Goal: Task Accomplishment & Management: Use online tool/utility

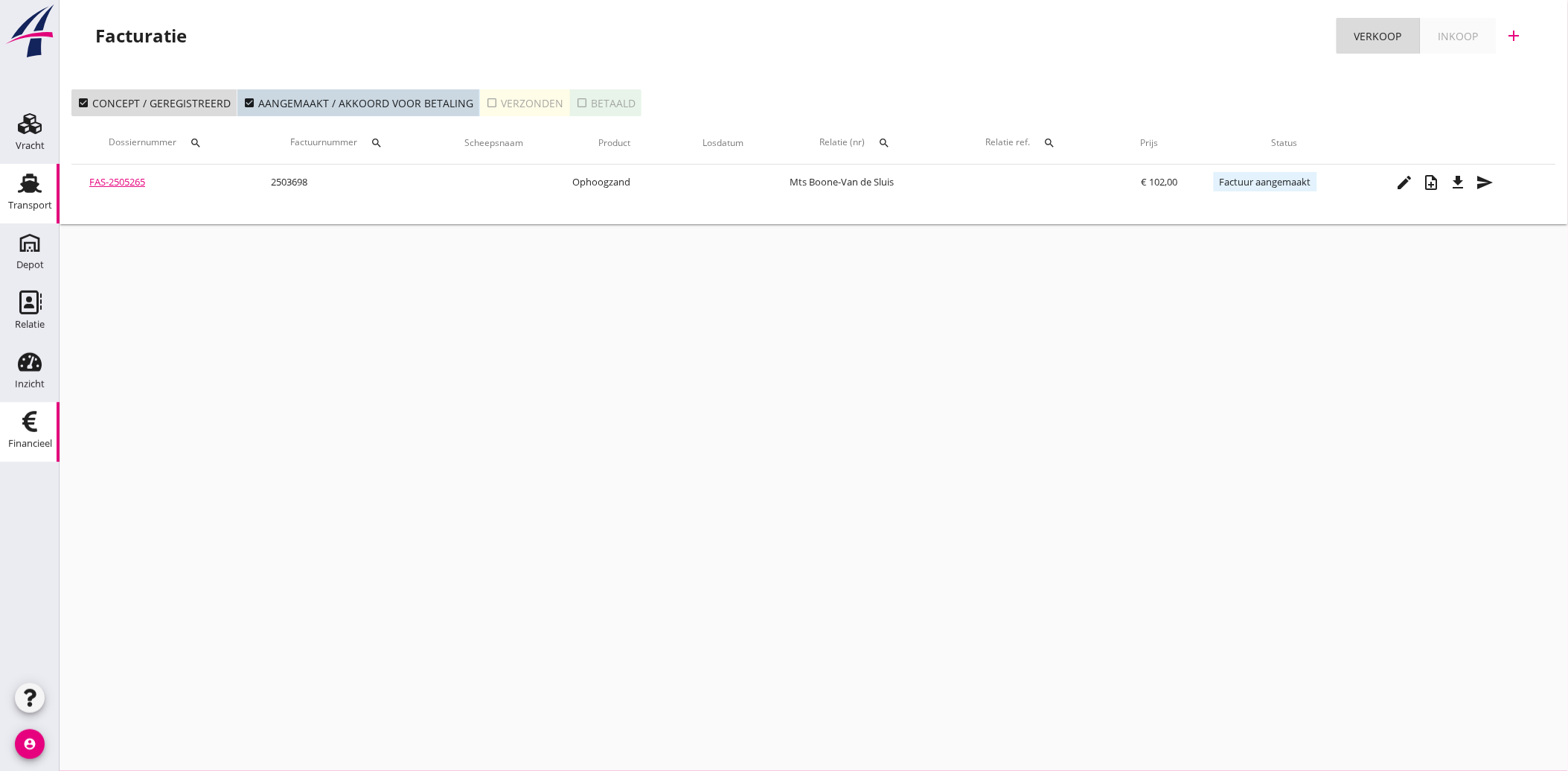
click at [31, 191] on use at bounding box center [30, 183] width 24 height 20
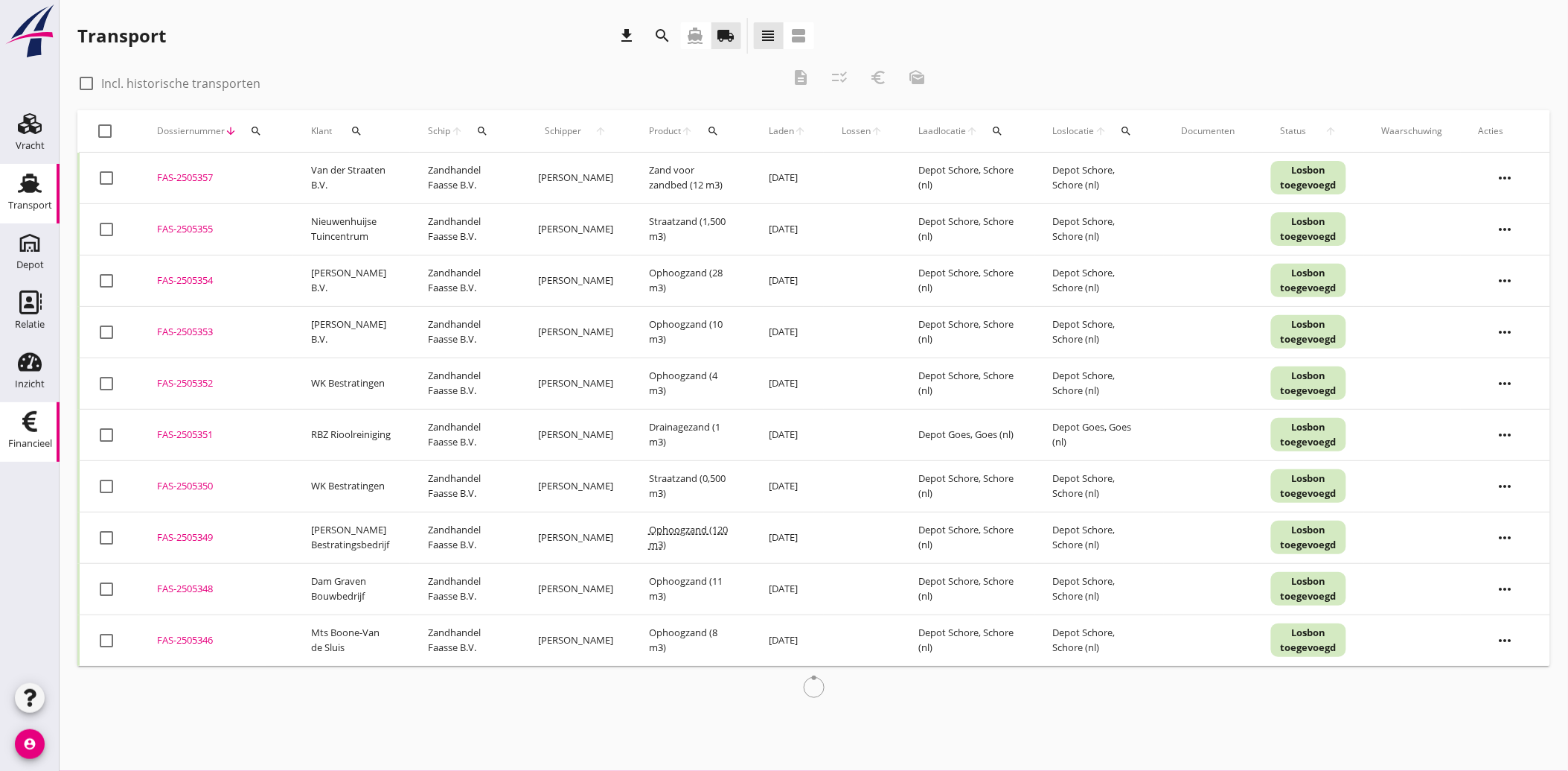
click at [21, 433] on div "Financieel" at bounding box center [30, 443] width 43 height 21
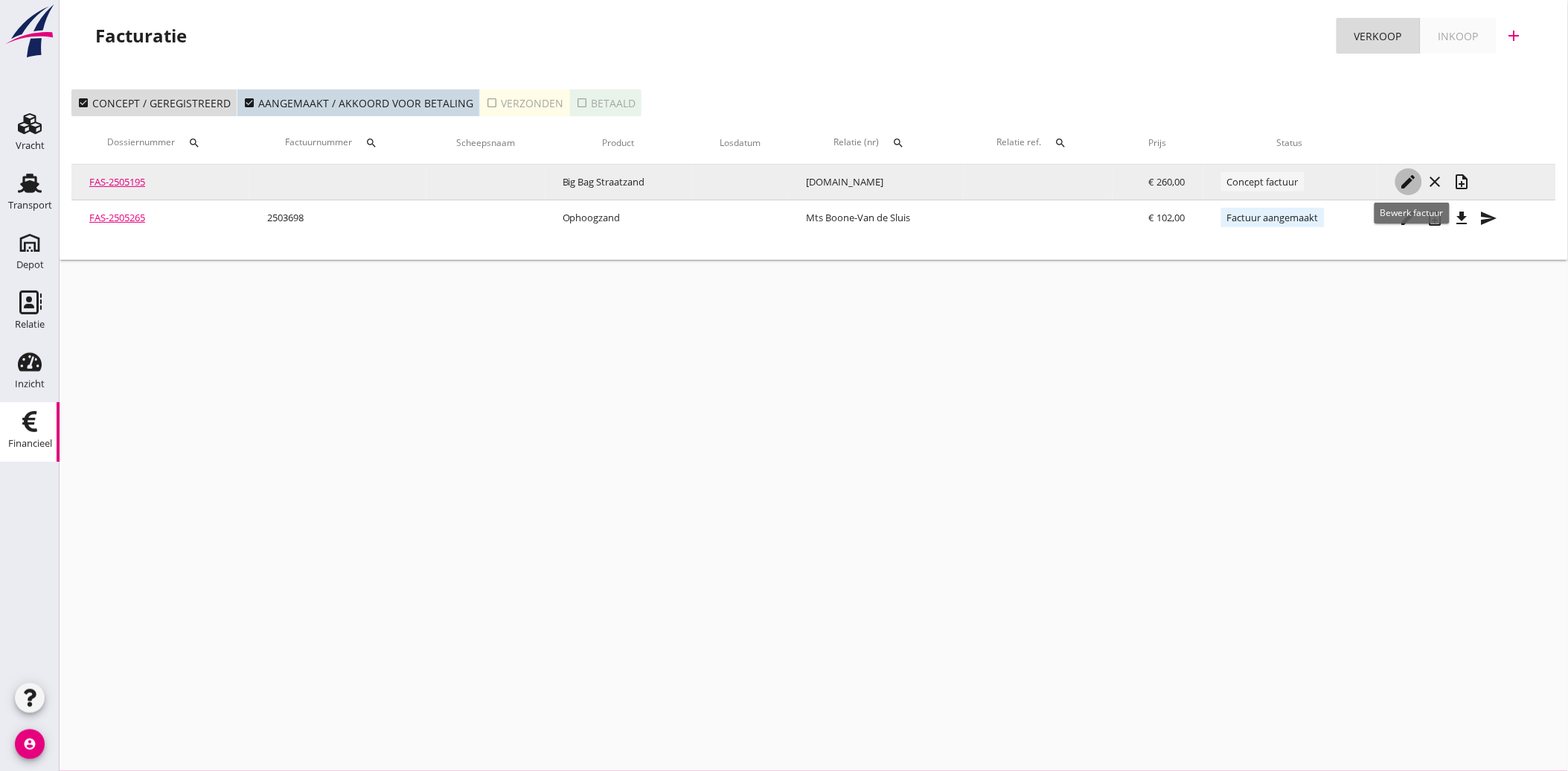
click at [1414, 177] on icon "edit" at bounding box center [1409, 182] width 18 height 18
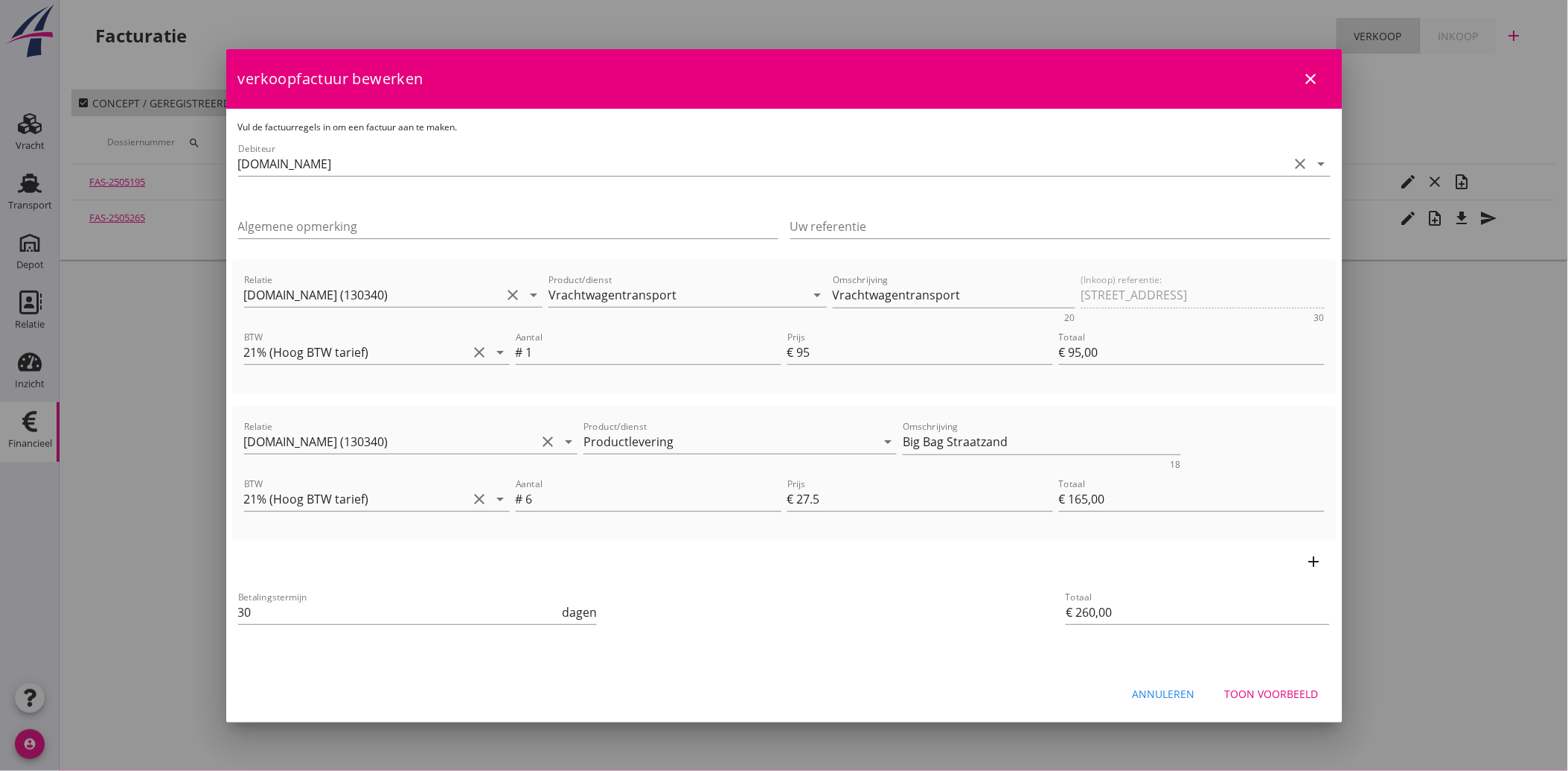
click at [1269, 687] on div "Toon voorbeeld" at bounding box center [1272, 694] width 94 height 16
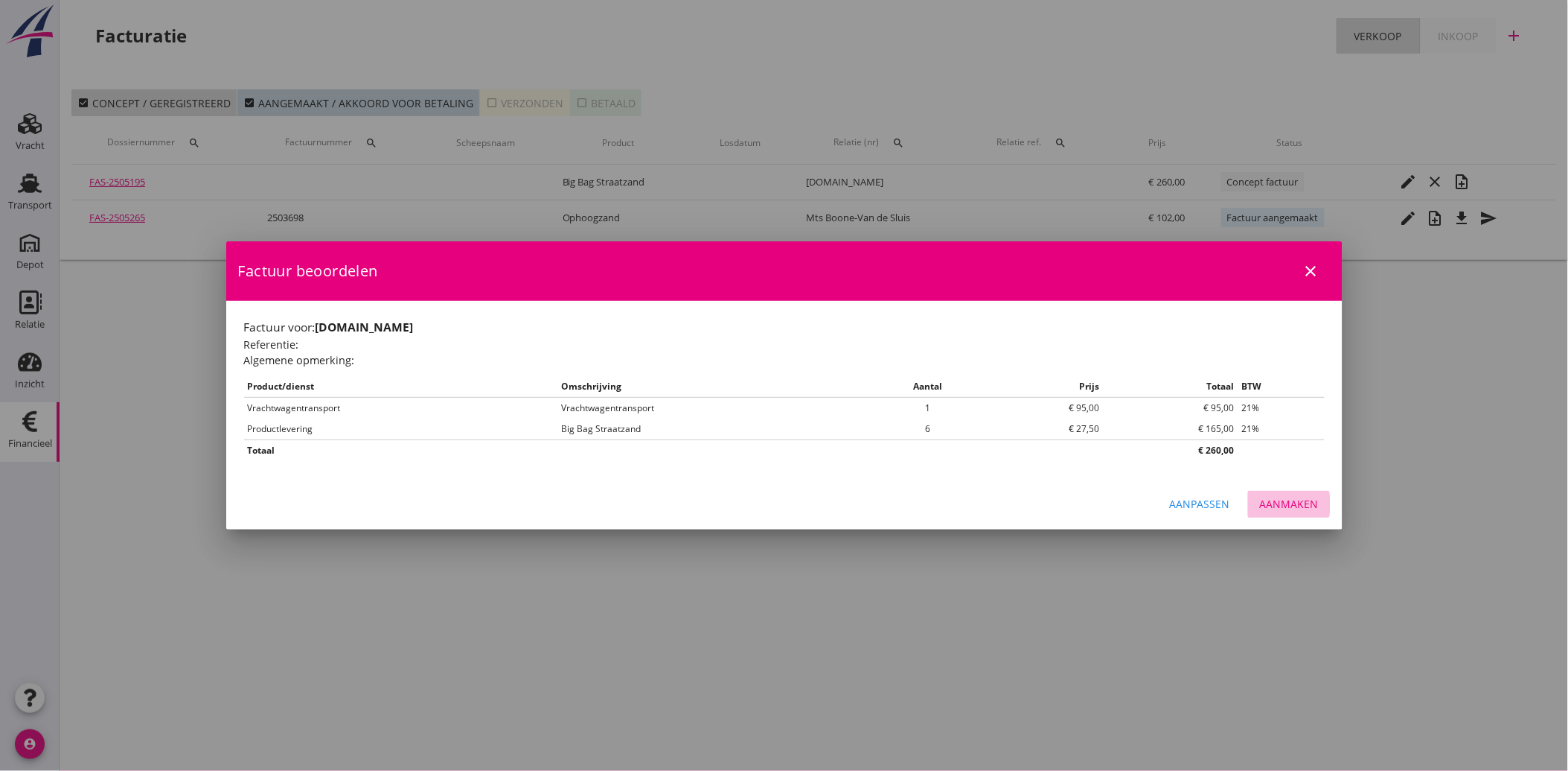
click at [1295, 510] on div "Aanmaken" at bounding box center [1289, 504] width 59 height 16
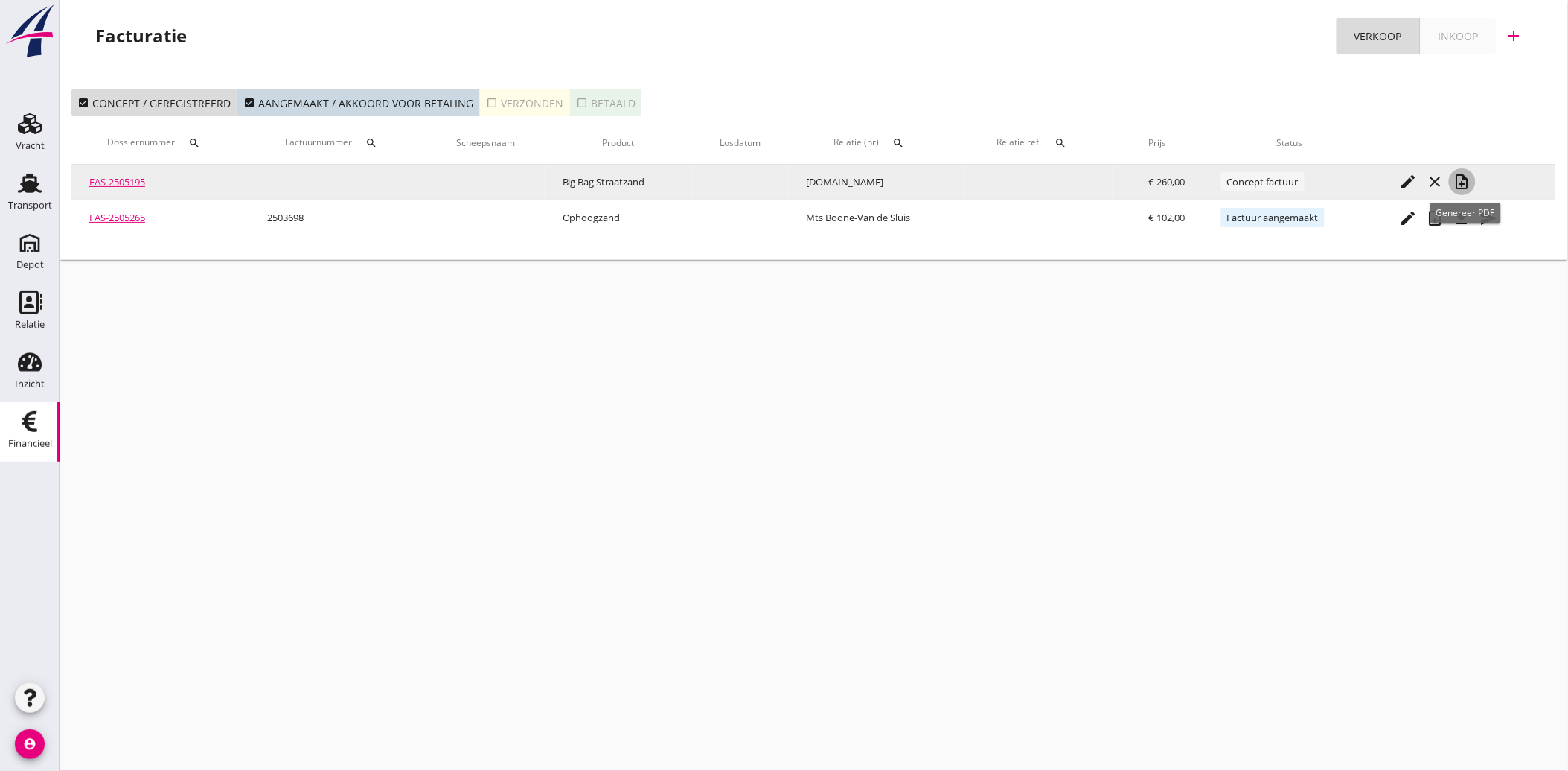
click at [1467, 173] on icon "note_add" at bounding box center [1462, 182] width 18 height 18
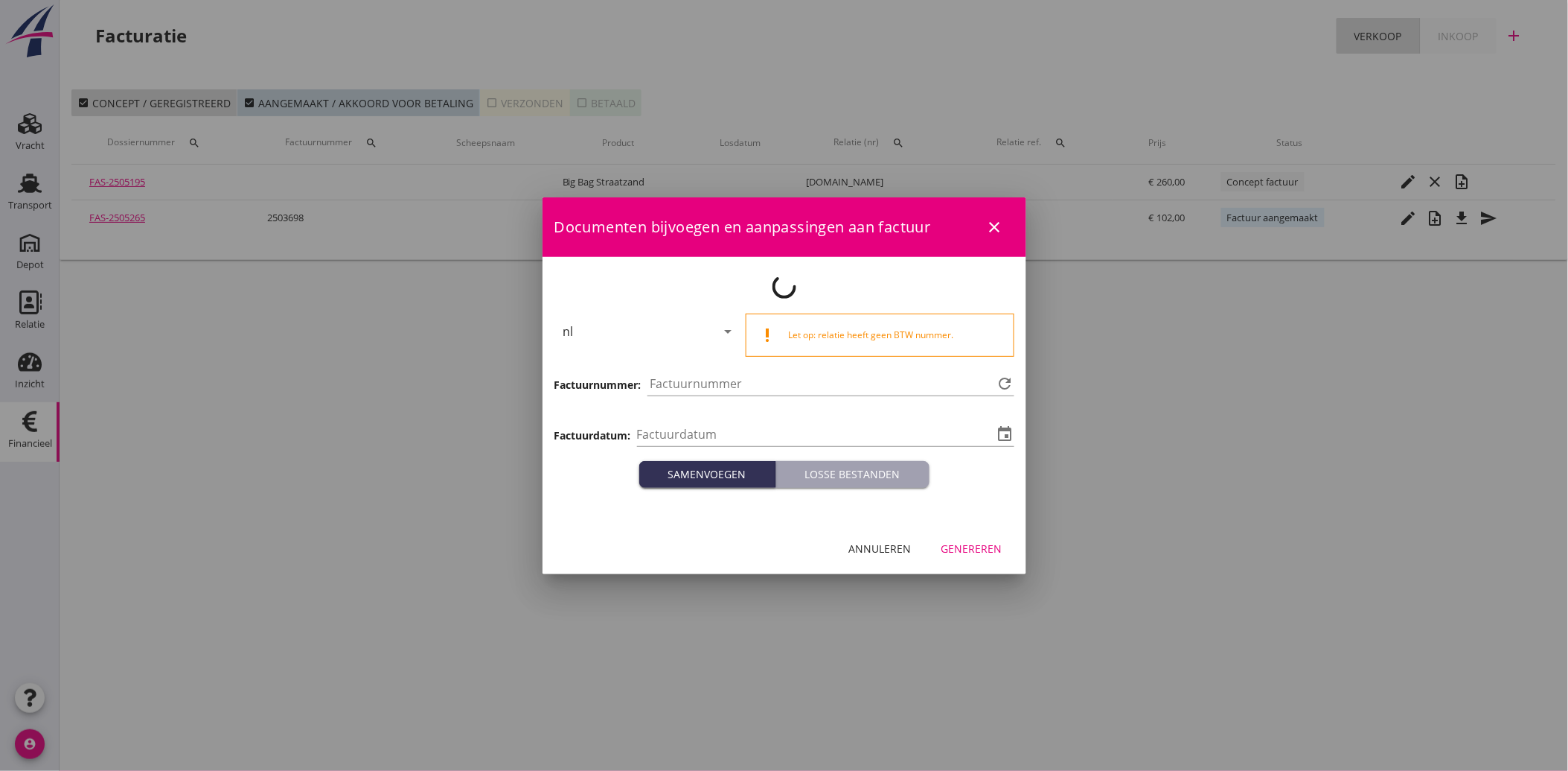
type input "[DATE]"
type input "3725"
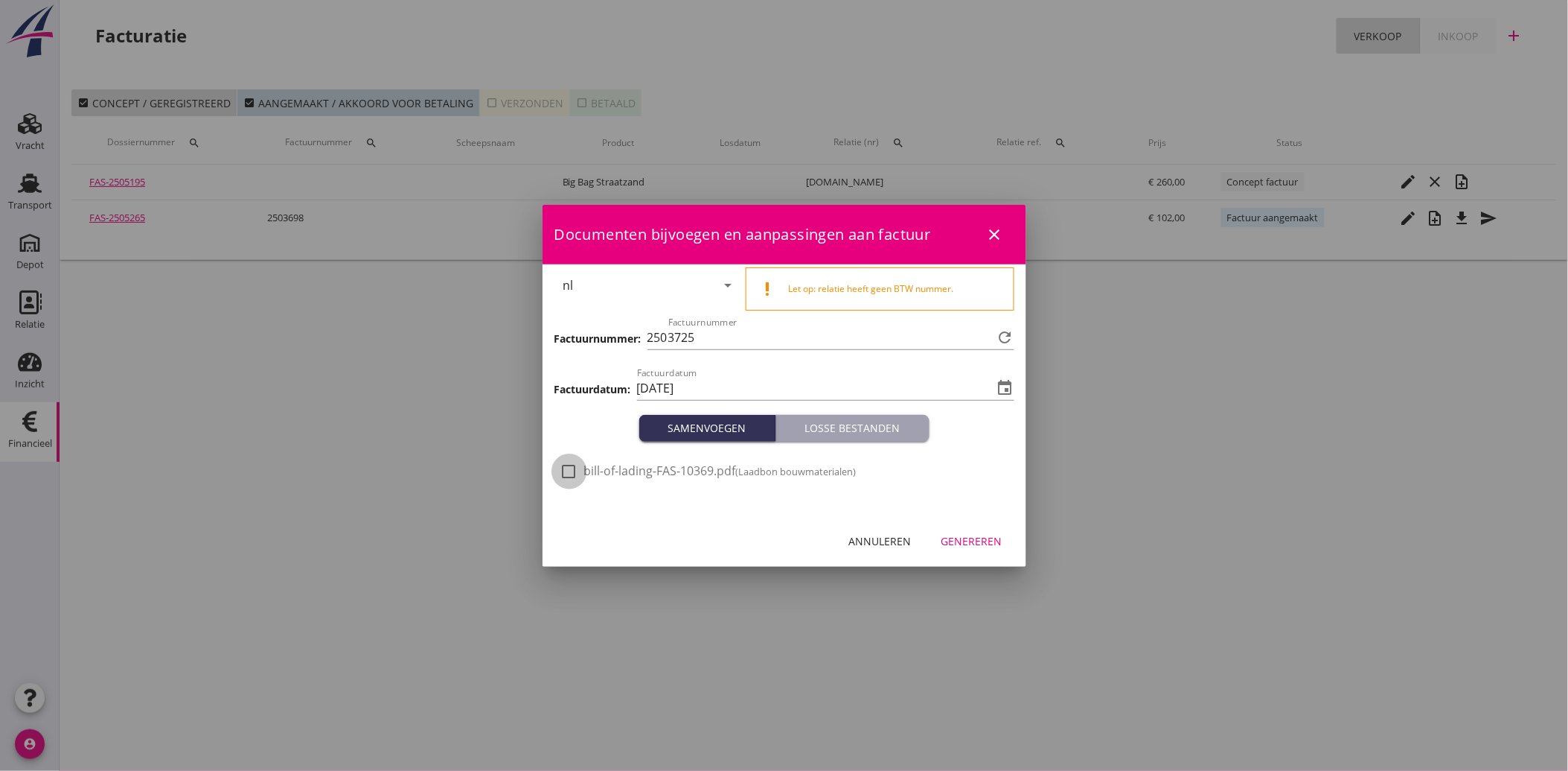
drag, startPoint x: 576, startPoint y: 460, endPoint x: 619, endPoint y: 482, distance: 48.3
click at [577, 460] on div "check_box_outline_blank bill-of-lading-FAS-10369.pdf (Laadbon bouwmaterialen)" at bounding box center [784, 478] width 448 height 39
click at [568, 470] on div at bounding box center [569, 471] width 26 height 26
checkbox input "true"
click at [965, 544] on div "Genereren" at bounding box center [972, 541] width 61 height 16
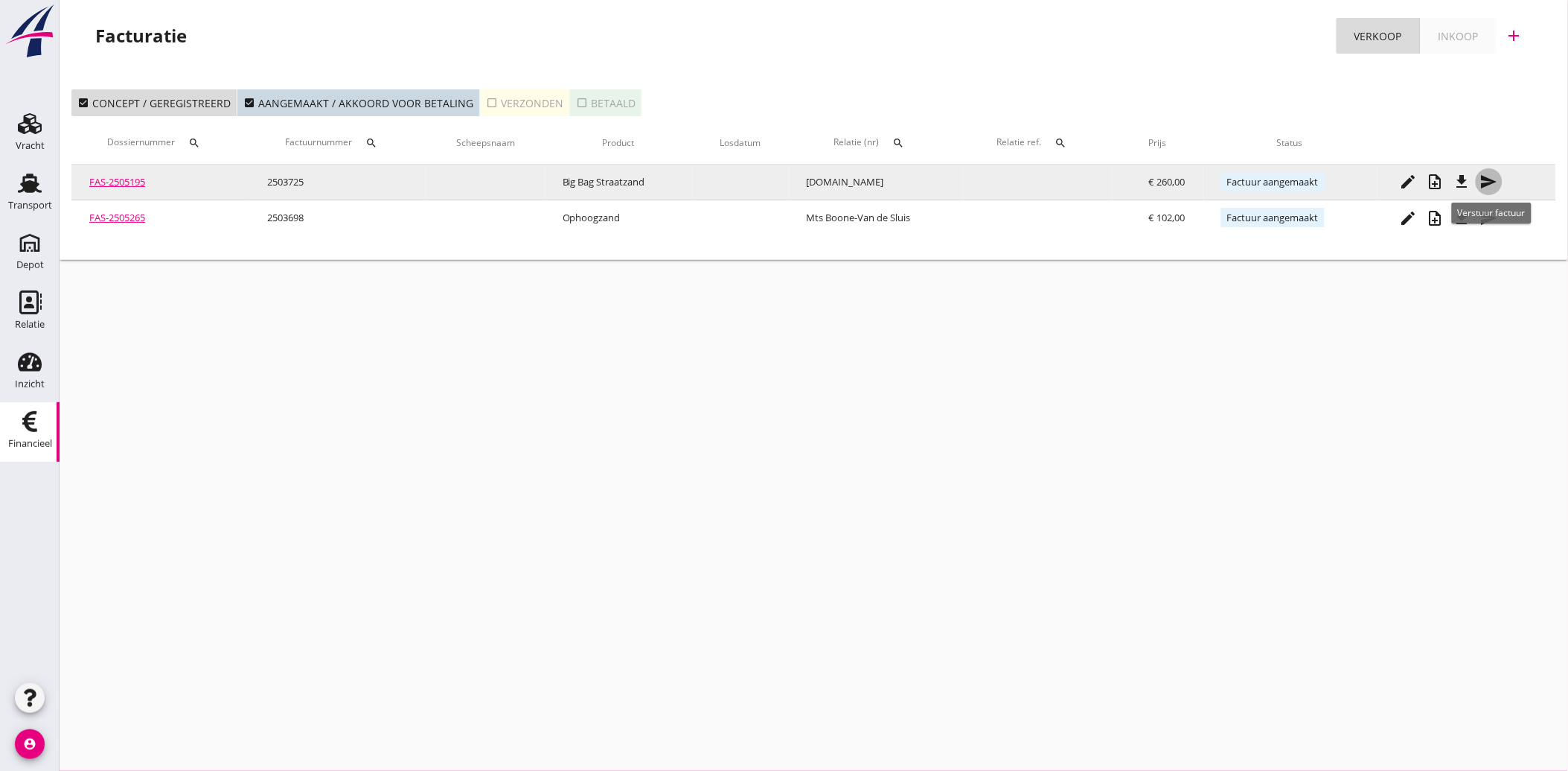
click at [1494, 179] on icon "send" at bounding box center [1489, 182] width 18 height 18
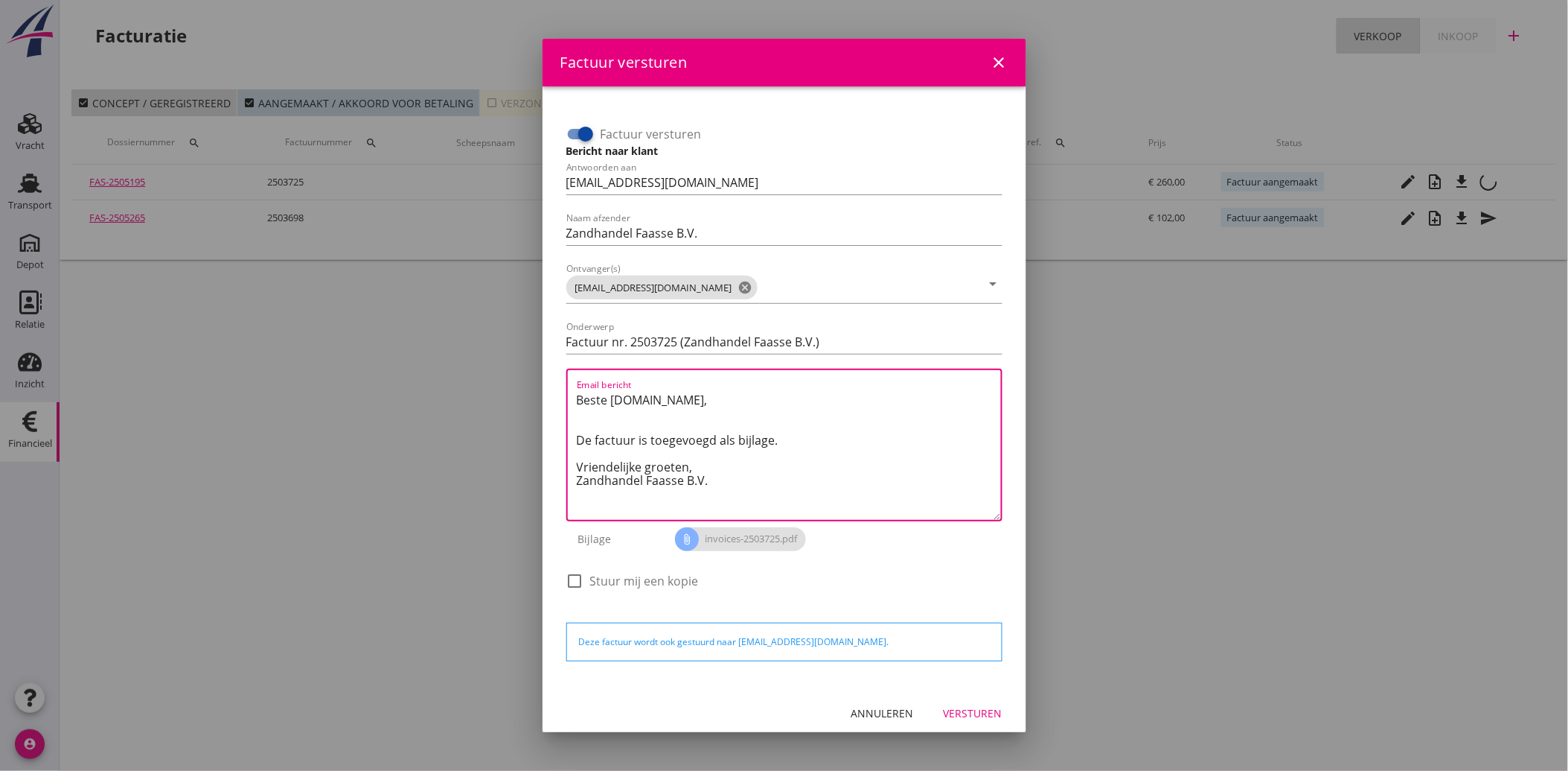
drag, startPoint x: 726, startPoint y: 484, endPoint x: 568, endPoint y: 400, distance: 178.9
click at [568, 400] on div "Email bericht Beste [DOMAIN_NAME], De factuur is toegevoegd als bijlage. Vriend…" at bounding box center [784, 445] width 436 height 152
paste textarea "Geachte heer/mevrouw, Hierbij zenden wij u onze factuur i.v.m. de door ons aan …"
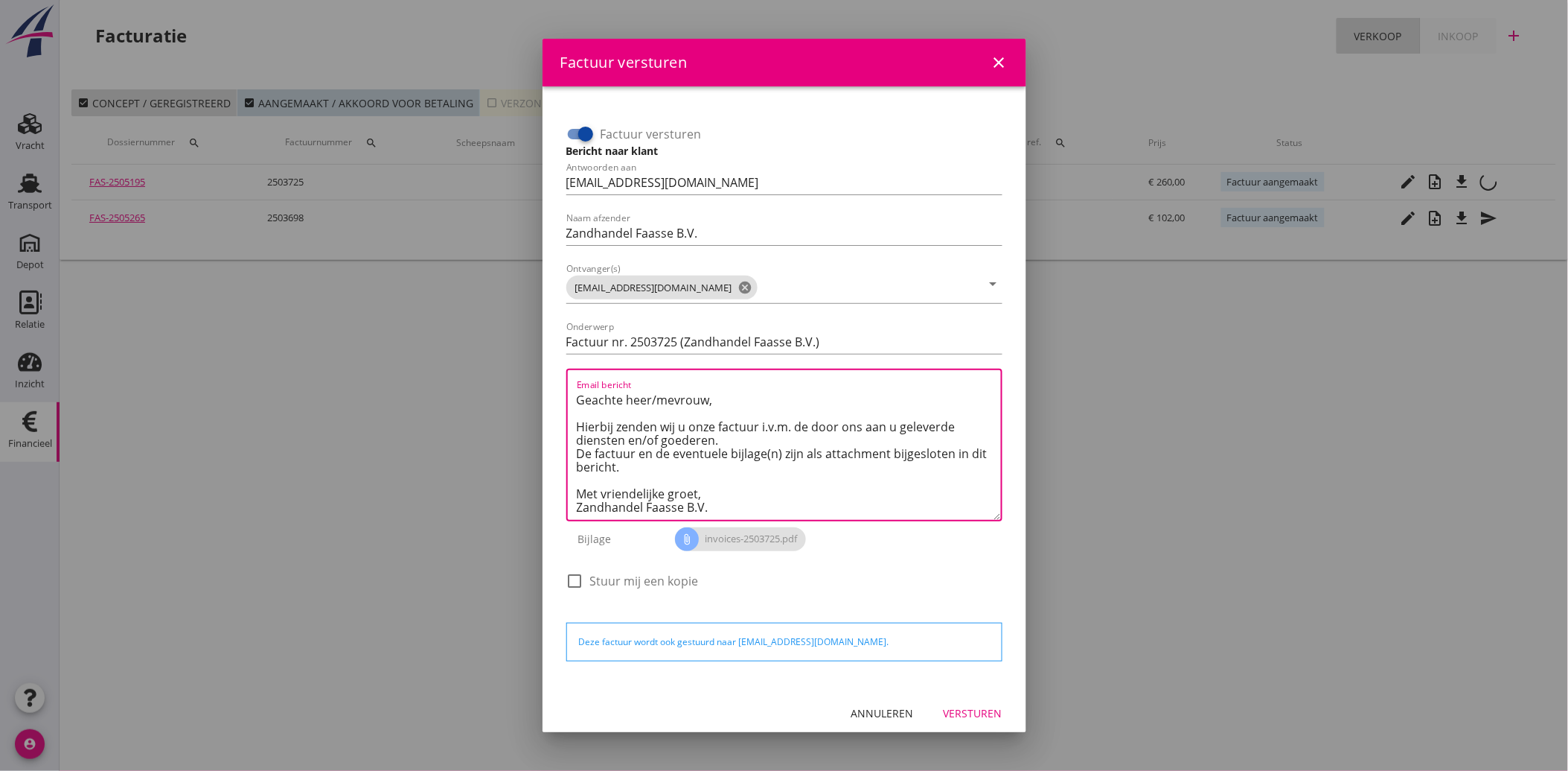
scroll to position [8, 0]
type textarea "Geachte heer/mevrouw, Hierbij zenden wij u onze factuur i.v.m. de door ons aan …"
drag, startPoint x: 954, startPoint y: 714, endPoint x: 969, endPoint y: 706, distance: 17.0
click at [955, 714] on div "Versturen" at bounding box center [973, 713] width 59 height 16
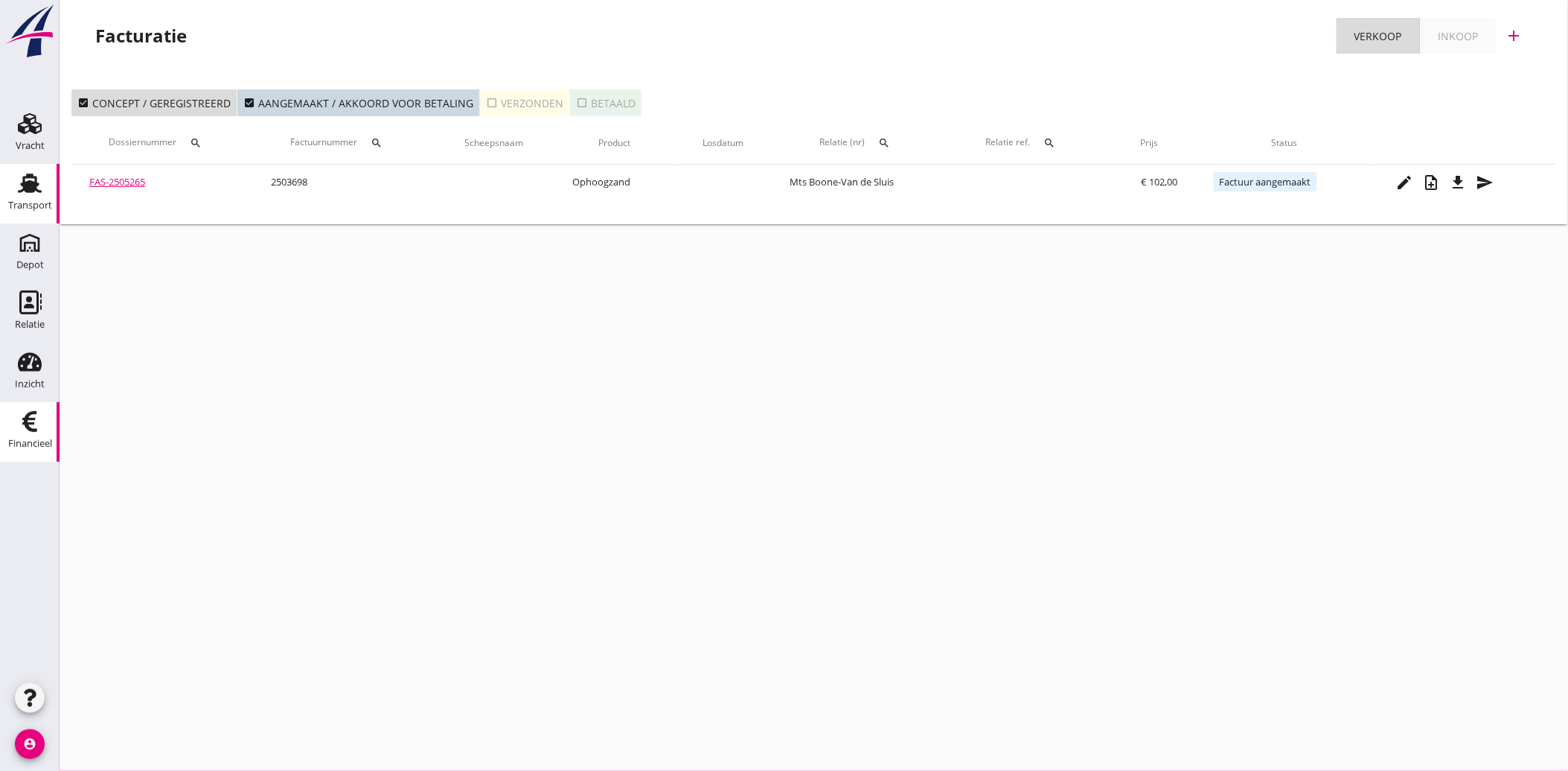
click at [32, 184] on use at bounding box center [30, 183] width 24 height 20
